Goal: Task Accomplishment & Management: Use online tool/utility

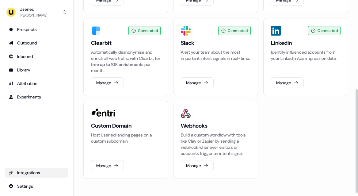
scroll to position [173, 0]
click at [29, 42] on div "Outbound" at bounding box center [37, 43] width 56 height 6
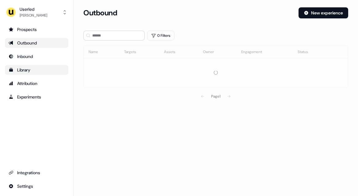
click at [29, 69] on div "Library" at bounding box center [37, 70] width 56 height 6
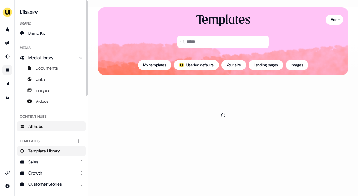
click at [39, 128] on span "All hubs" at bounding box center [35, 126] width 15 height 6
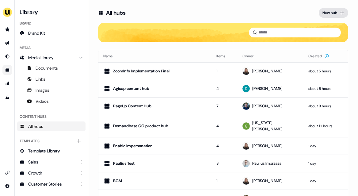
click at [341, 14] on icon at bounding box center [342, 12] width 5 height 5
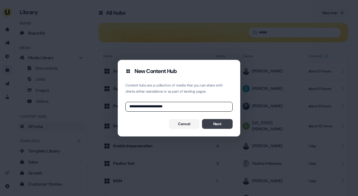
type input "**********"
click at [230, 123] on button "Next" at bounding box center [217, 124] width 31 height 10
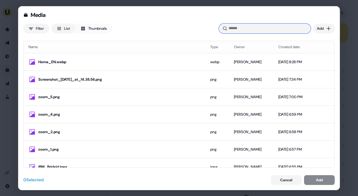
click at [276, 26] on input at bounding box center [265, 29] width 92 height 10
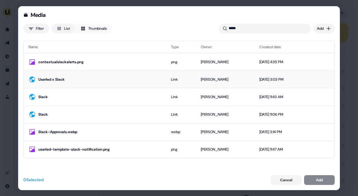
click at [150, 78] on div "Userled x Slack" at bounding box center [99, 79] width 123 height 6
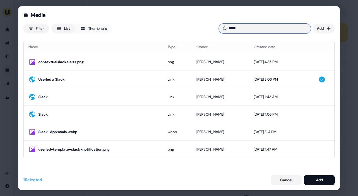
click at [240, 29] on input "*****" at bounding box center [265, 29] width 92 height 10
type input "*"
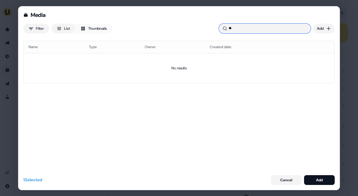
type input "*"
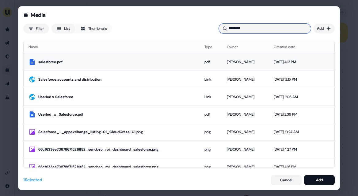
type input "********"
click at [119, 63] on div "salesforce.pdf" at bounding box center [116, 62] width 156 height 6
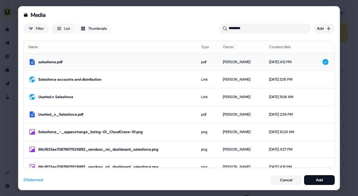
click at [119, 63] on div "salesforce.pdf" at bounding box center [114, 62] width 153 height 6
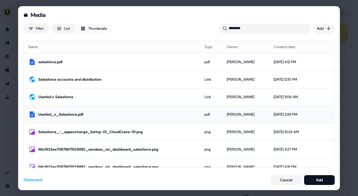
click at [128, 114] on div "Userled_x_Salesforce.pdf" at bounding box center [116, 114] width 156 height 6
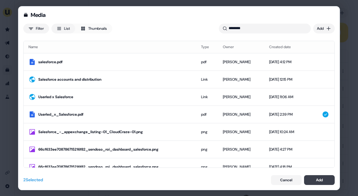
click at [313, 178] on button "Add" at bounding box center [319, 180] width 31 height 10
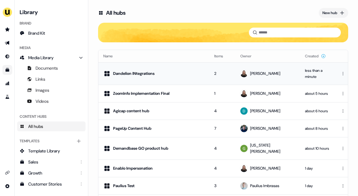
click at [188, 79] on td "Dandelion INtegrations" at bounding box center [153, 73] width 111 height 22
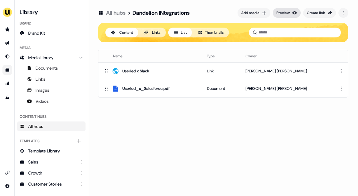
click at [283, 13] on div "Preview" at bounding box center [282, 13] width 13 height 6
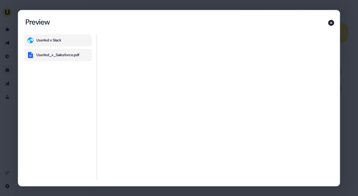
click at [58, 56] on div "Userled_x_Salesforce.pdf" at bounding box center [57, 54] width 43 height 5
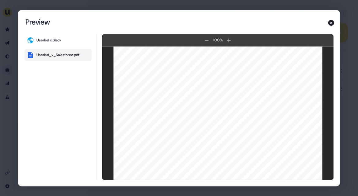
scroll to position [1160, 0]
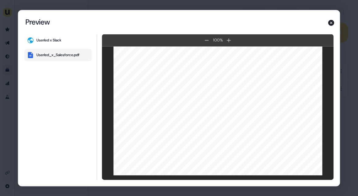
click at [251, 4] on div "Content Hub Preview Preview Userled x Slack Userled_x_Salesforce.pdf 100 % 100 …" at bounding box center [179, 98] width 358 height 196
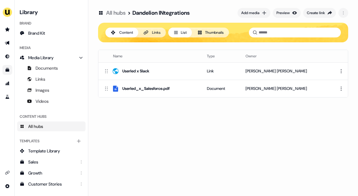
click at [168, 12] on div "Dandelion INtegrations" at bounding box center [160, 12] width 57 height 7
click at [318, 11] on div "Create link" at bounding box center [316, 13] width 18 height 6
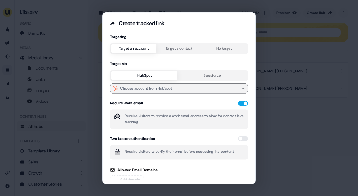
click at [160, 88] on div "Choose account from HubSpot" at bounding box center [146, 88] width 52 height 6
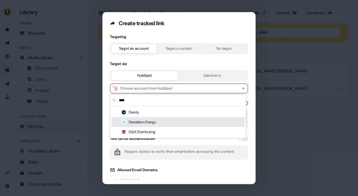
type input "****"
click at [146, 124] on div "Dandelion Energy" at bounding box center [178, 122] width 133 height 10
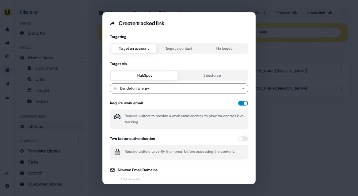
click at [241, 102] on button "button" at bounding box center [243, 103] width 10 height 5
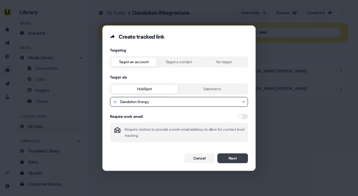
click at [227, 155] on button "Next" at bounding box center [232, 158] width 31 height 10
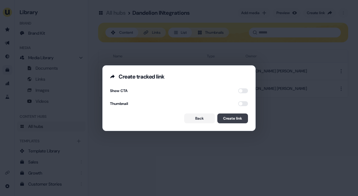
click at [227, 118] on button "Create link" at bounding box center [232, 118] width 31 height 10
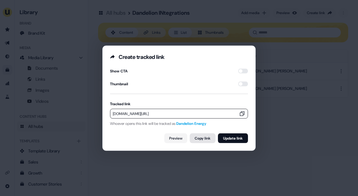
click at [197, 136] on button "Copy link" at bounding box center [203, 138] width 26 height 10
